Goal: Task Accomplishment & Management: Use online tool/utility

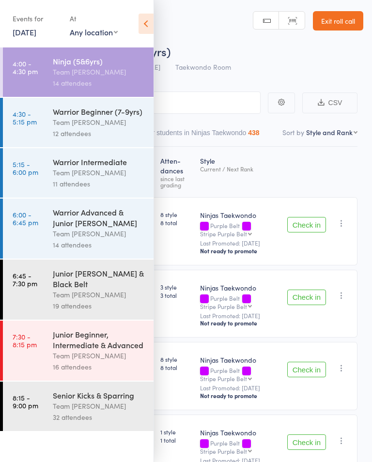
click at [110, 184] on div "11 attendees" at bounding box center [99, 183] width 92 height 11
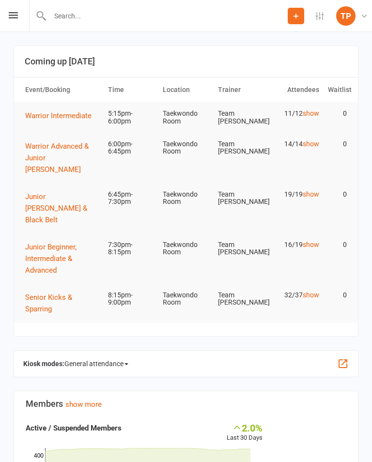
click at [14, 13] on icon at bounding box center [13, 15] width 9 height 6
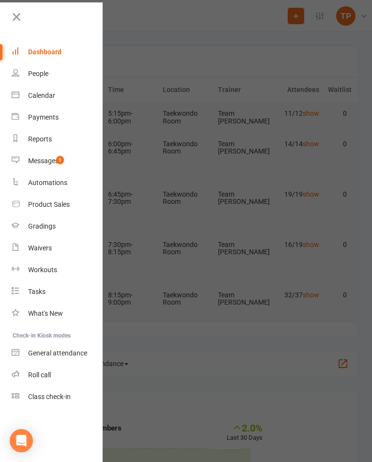
click at [61, 373] on link "Roll call" at bounding box center [57, 375] width 91 height 22
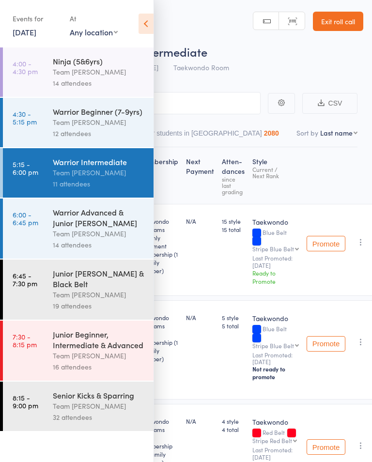
click at [149, 21] on icon at bounding box center [145, 24] width 15 height 20
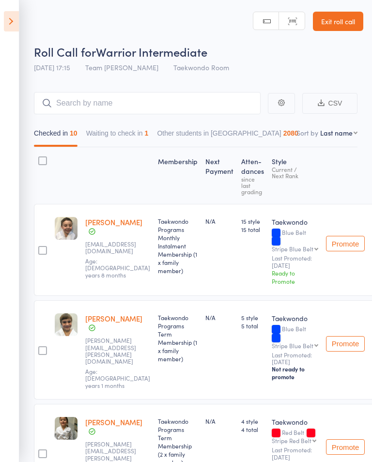
click at [338, 246] on button "Promote" at bounding box center [345, 243] width 39 height 15
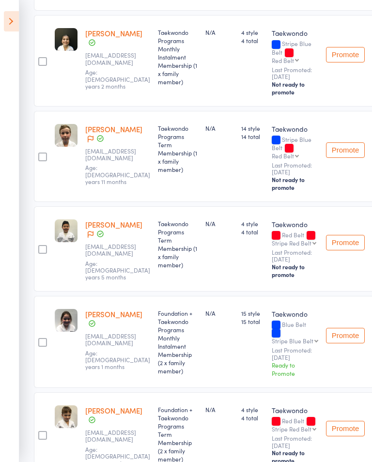
scroll to position [582, 0]
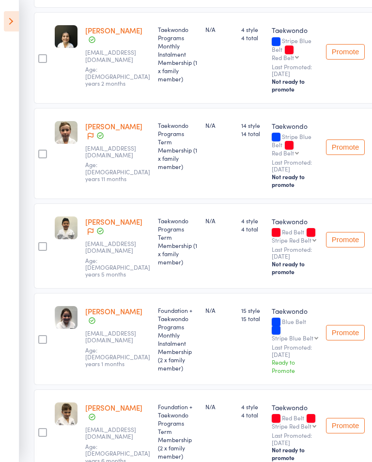
click at [346, 330] on button "Promote" at bounding box center [345, 332] width 39 height 15
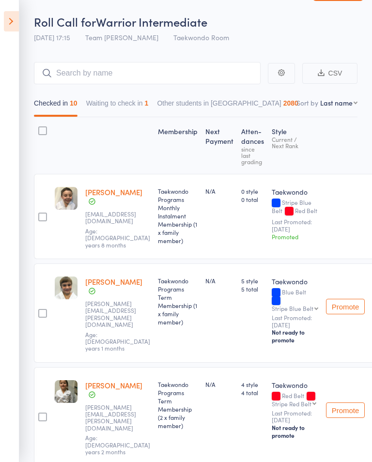
scroll to position [0, 0]
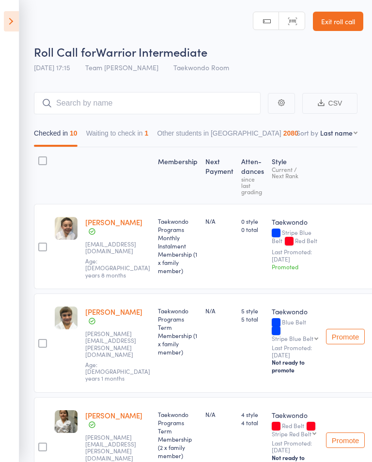
click at [134, 129] on button "Waiting to check in 1" at bounding box center [117, 135] width 62 height 22
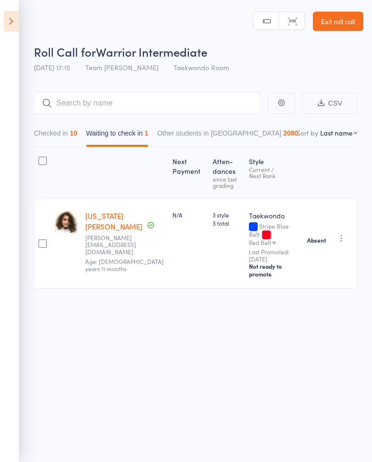
click at [71, 137] on button "Checked in 10" at bounding box center [56, 135] width 44 height 22
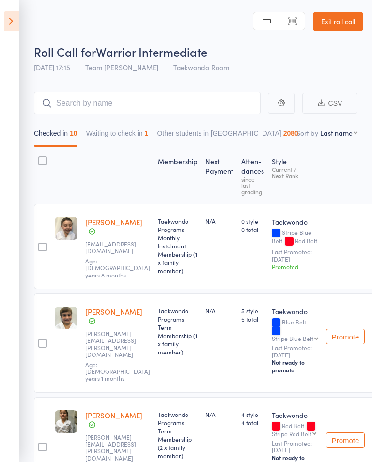
click at [343, 139] on nav "Checked in 10 Waiting to check in 1 Other students in Taekwondo 2080" at bounding box center [196, 135] width 332 height 22
click at [351, 135] on select "First name Last name Birthday [DATE]? Behind on payments? Check in time Next pa…" at bounding box center [338, 133] width 37 height 10
select select "10"
